Goal: Find contact information: Find contact information

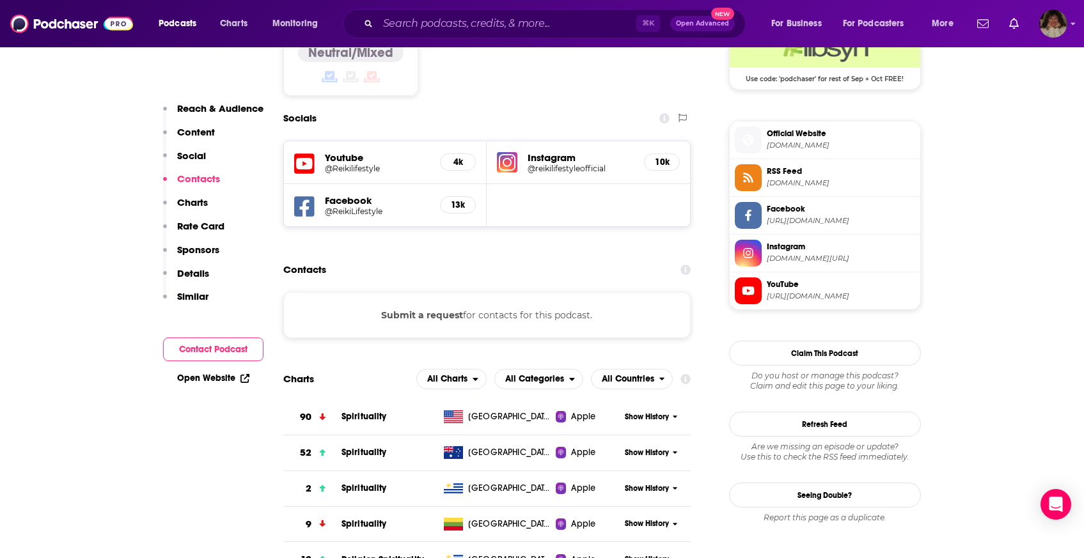
scroll to position [1518, 0]
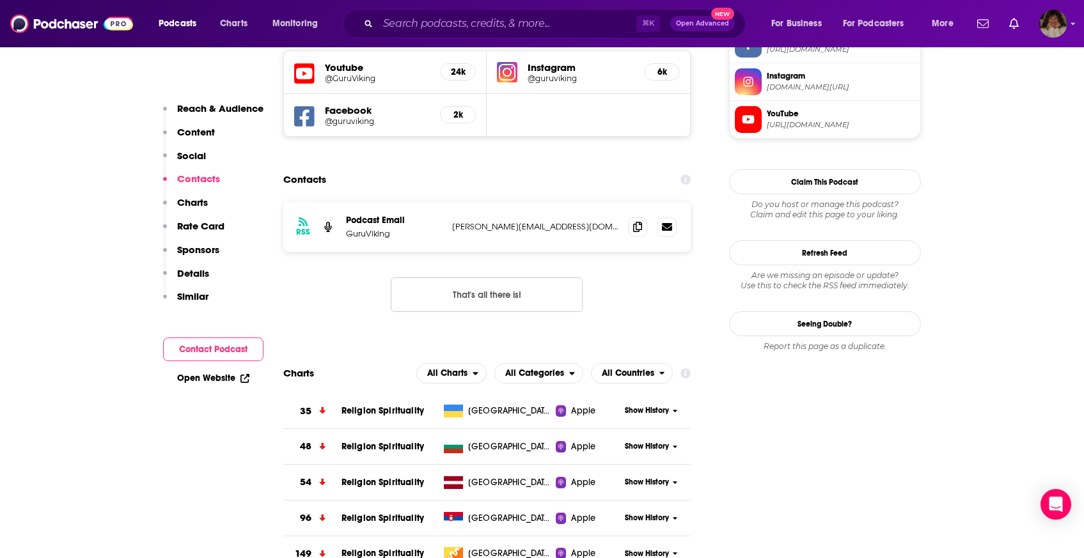
scroll to position [1062, 0]
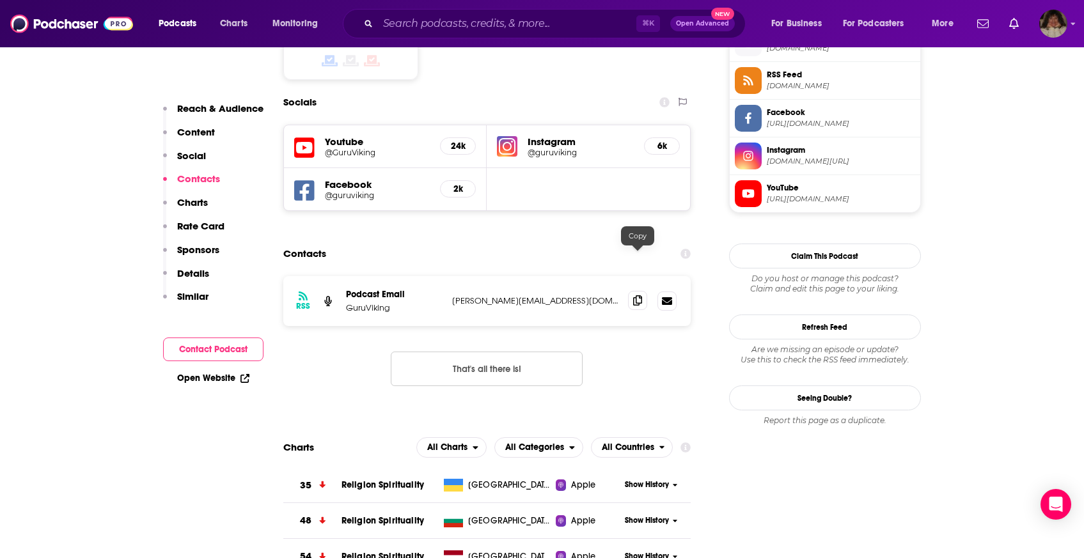
click at [638, 295] on icon at bounding box center [637, 300] width 9 height 10
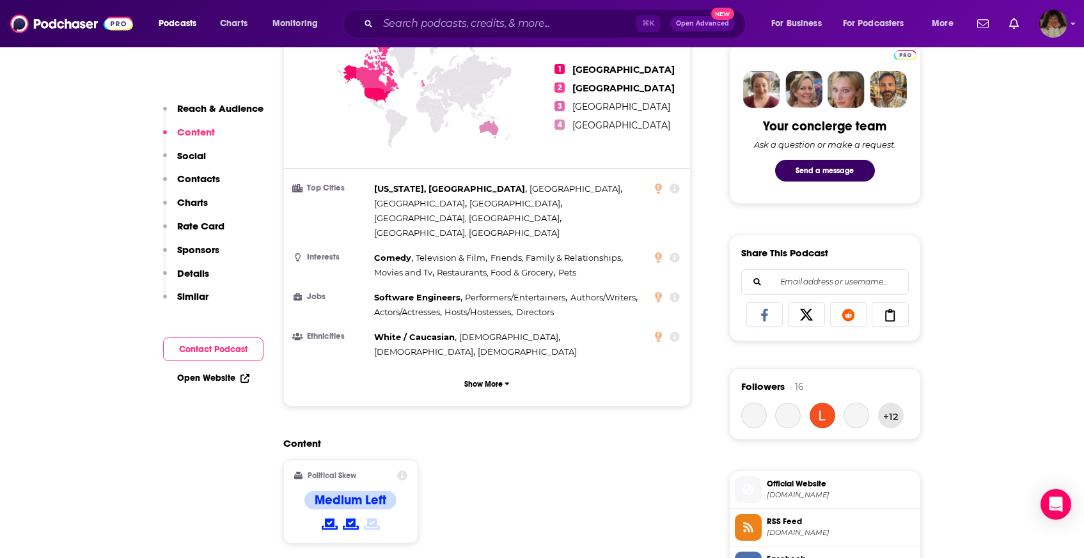
scroll to position [866, 0]
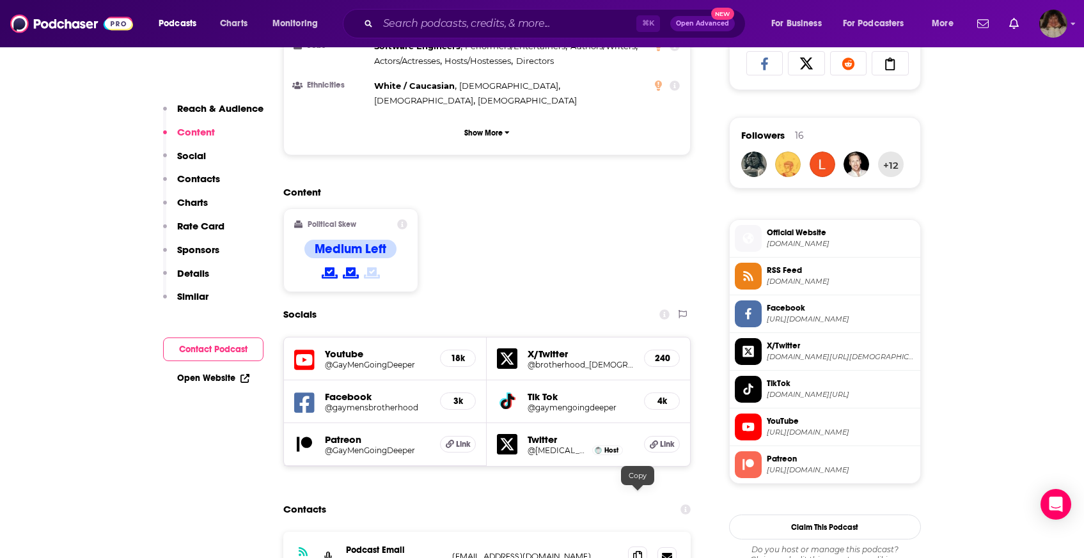
click at [641, 551] on icon at bounding box center [637, 556] width 9 height 10
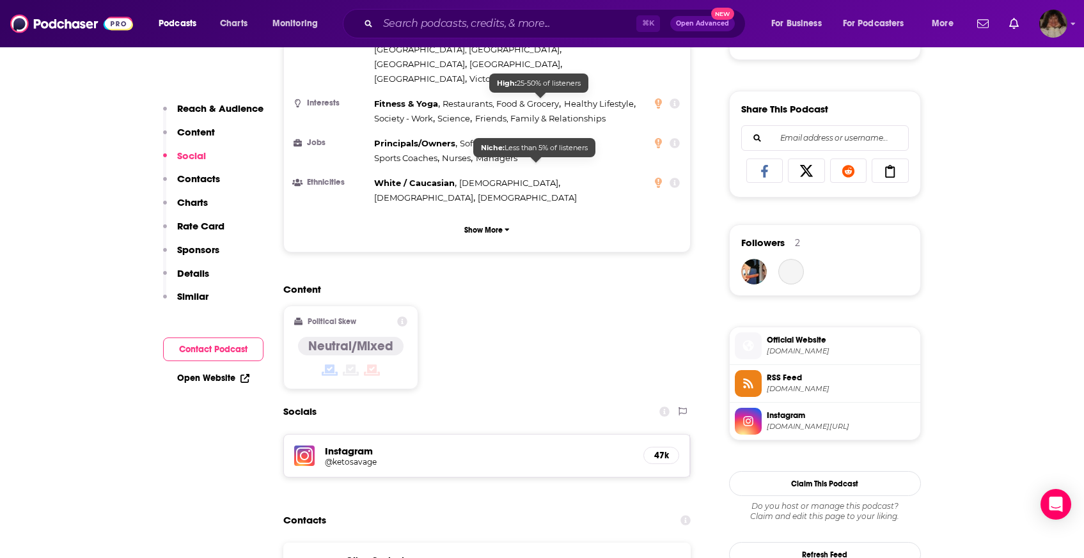
scroll to position [865, 0]
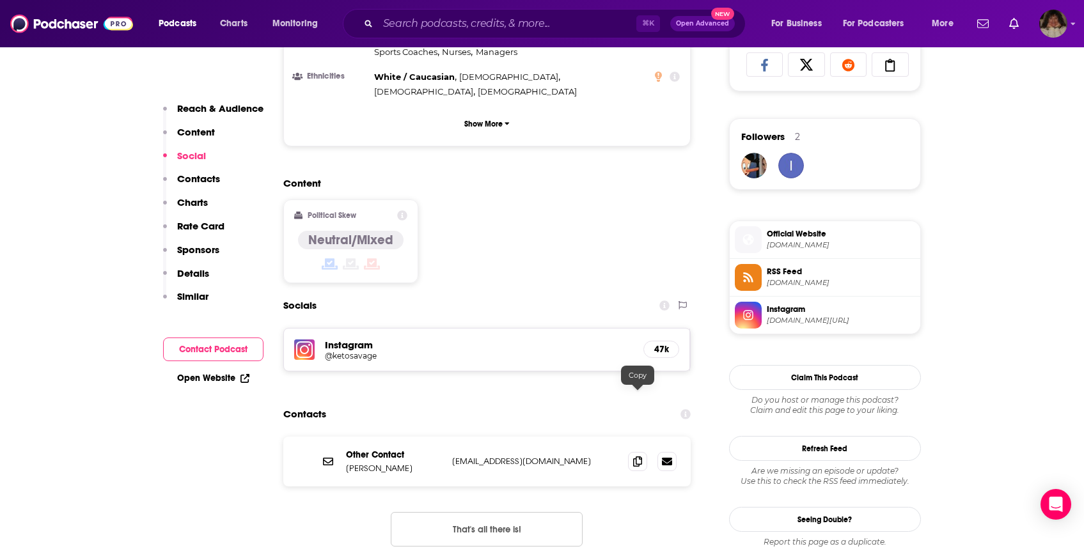
drag, startPoint x: 645, startPoint y: 394, endPoint x: 634, endPoint y: 387, distance: 13.5
click at [645, 452] on span at bounding box center [637, 461] width 19 height 19
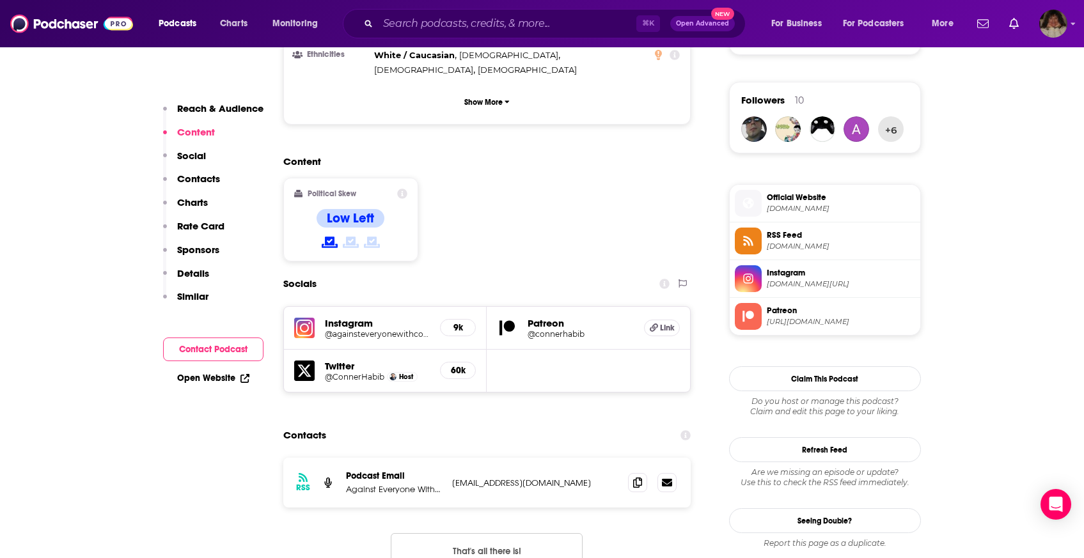
scroll to position [971, 0]
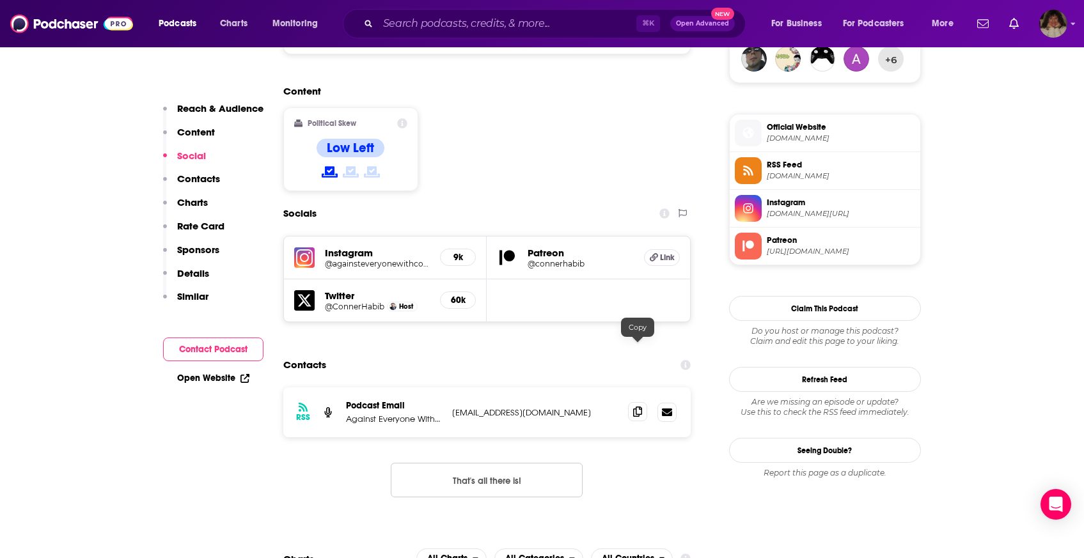
click at [638, 407] on icon at bounding box center [637, 412] width 9 height 10
